Goal: Find specific page/section

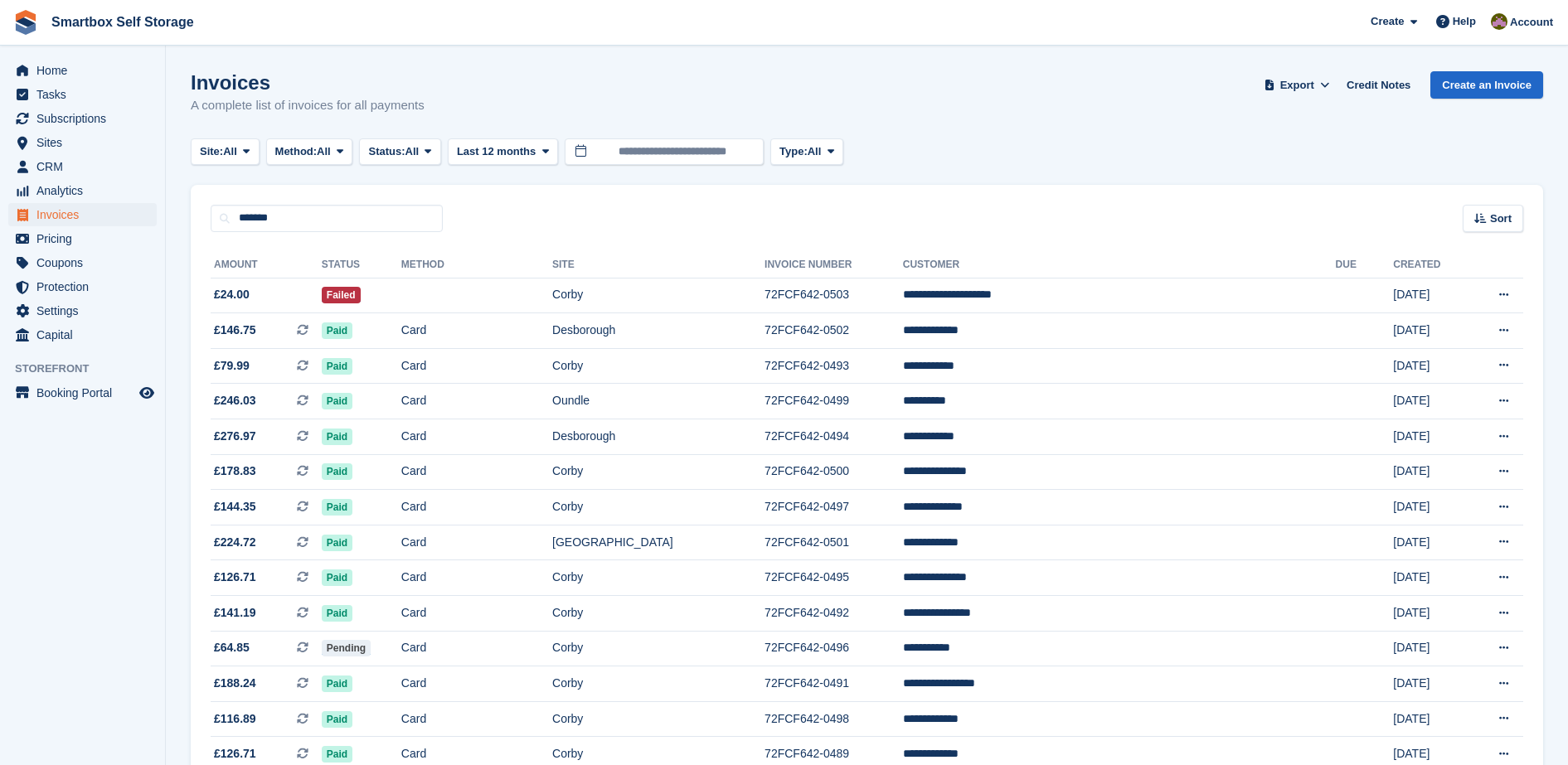
type input "*******"
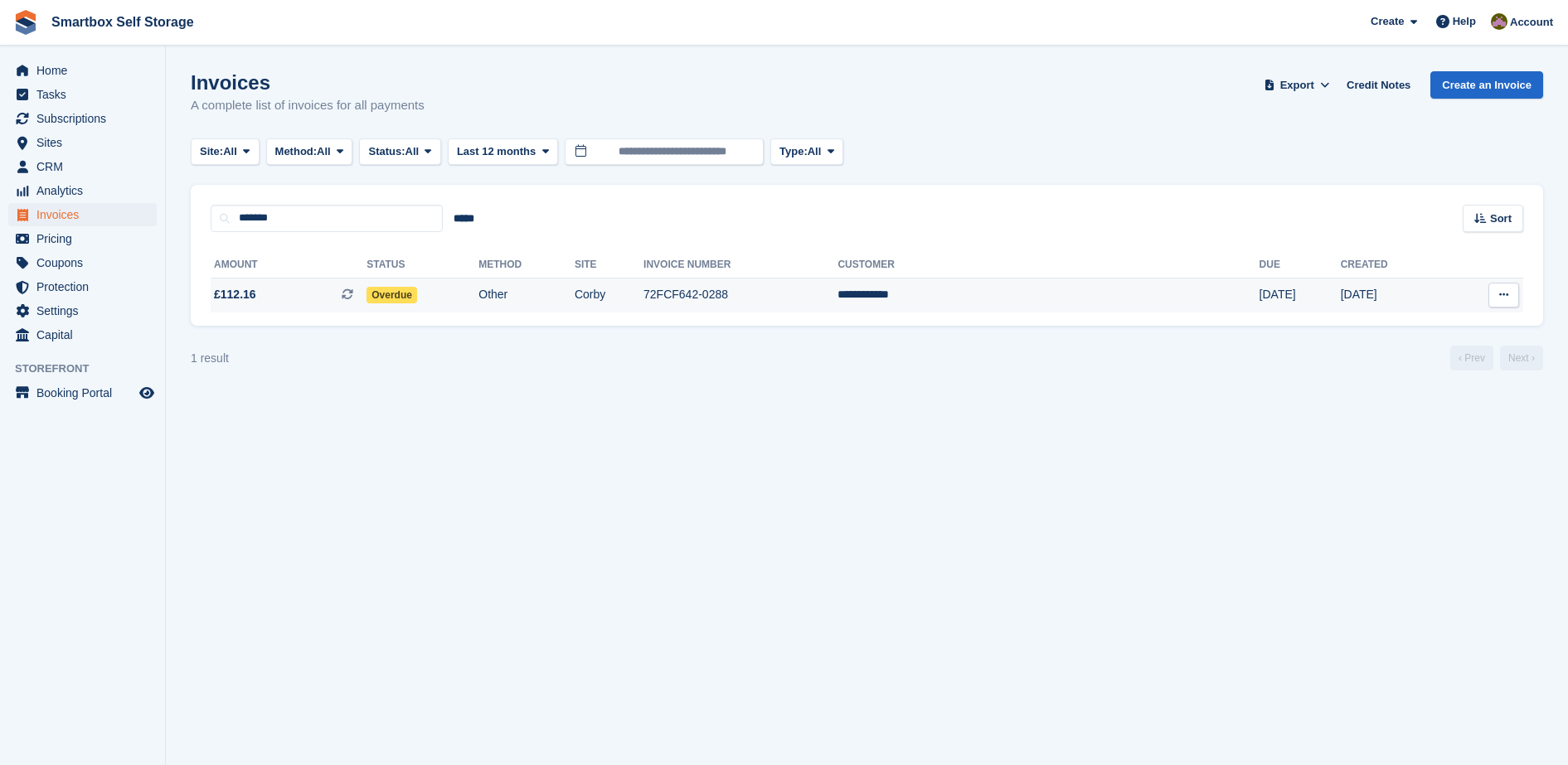
click at [367, 297] on span at bounding box center [354, 295] width 25 height 13
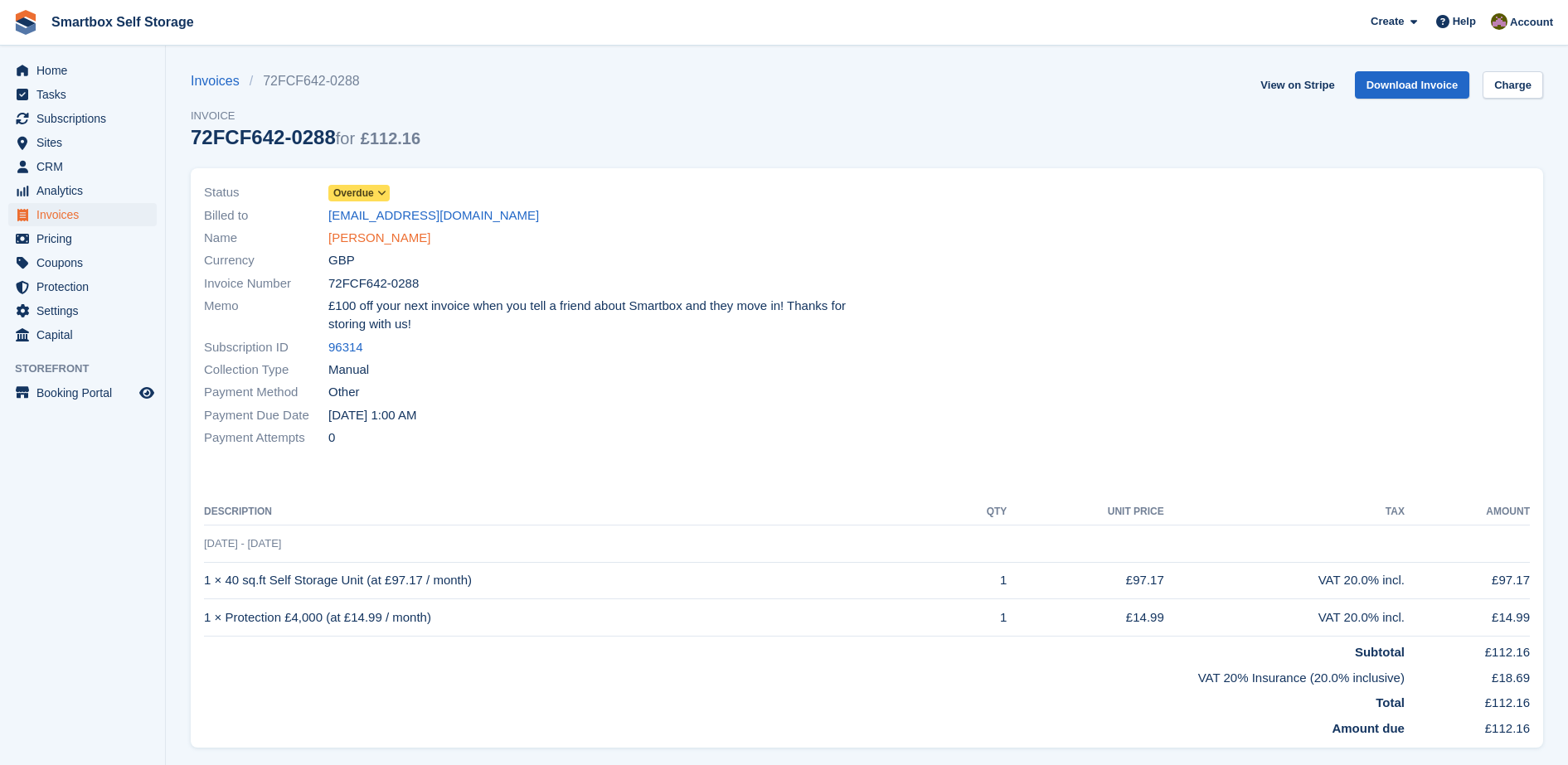
click at [364, 236] on link "Ryan Vickers" at bounding box center [379, 238] width 102 height 19
